Goal: Navigation & Orientation: Find specific page/section

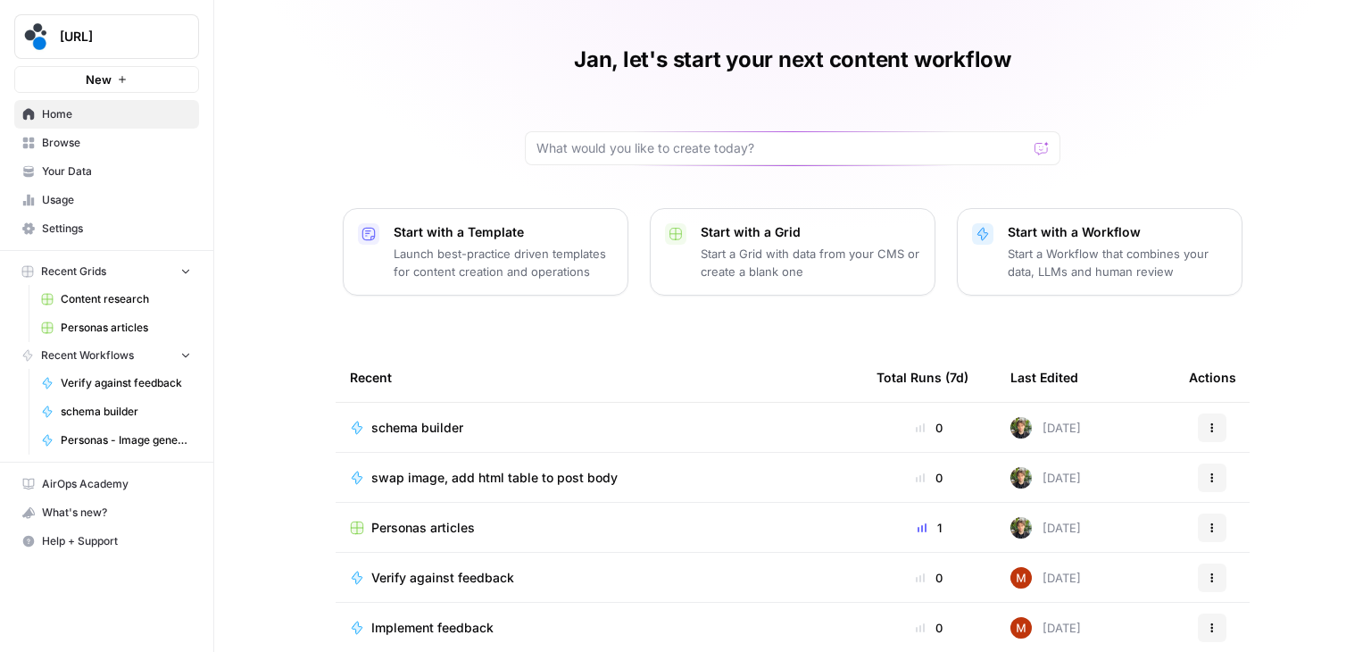
scroll to position [169, 0]
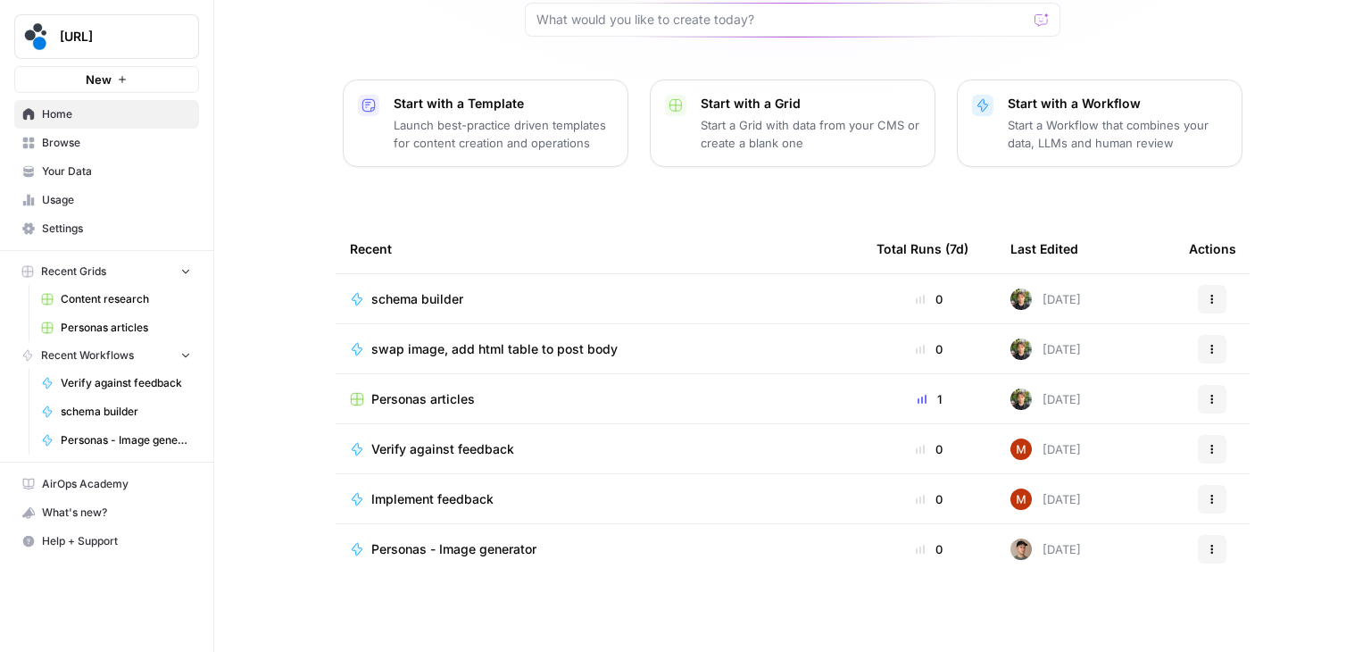
click at [71, 154] on link "Browse" at bounding box center [106, 143] width 185 height 29
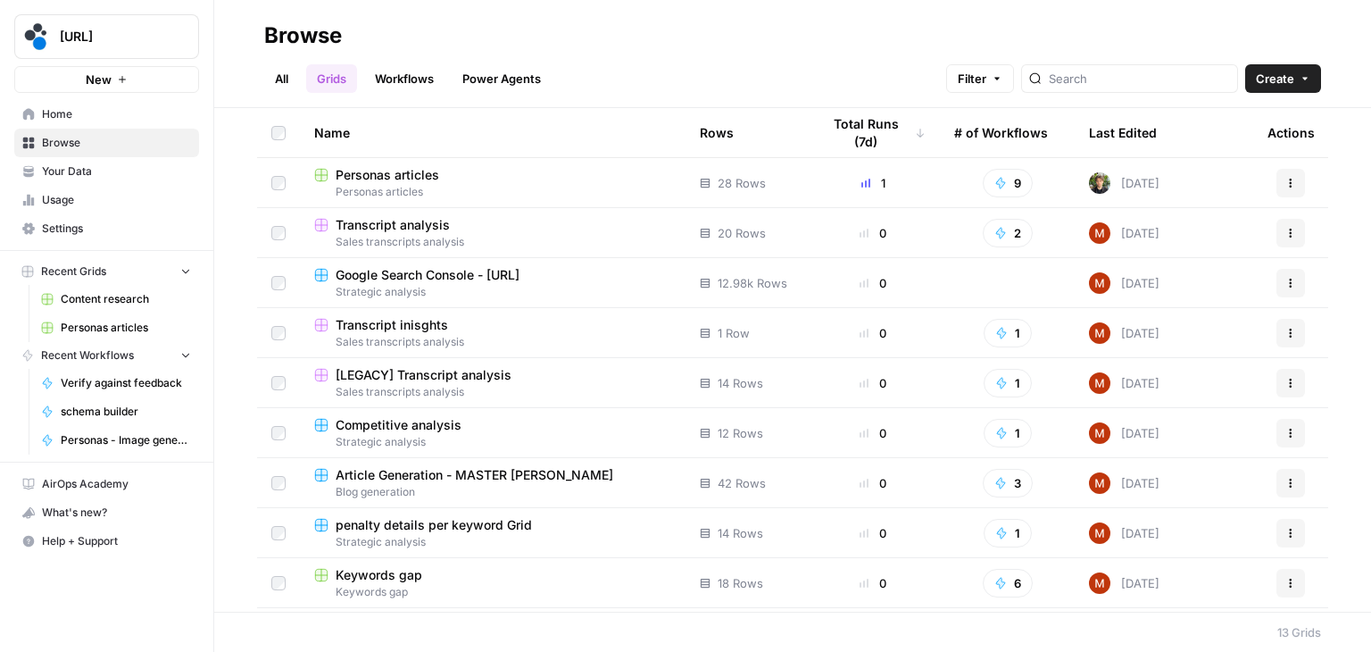
click at [1099, 137] on div "Last Edited" at bounding box center [1123, 132] width 68 height 49
